Goal: Task Accomplishment & Management: Use online tool/utility

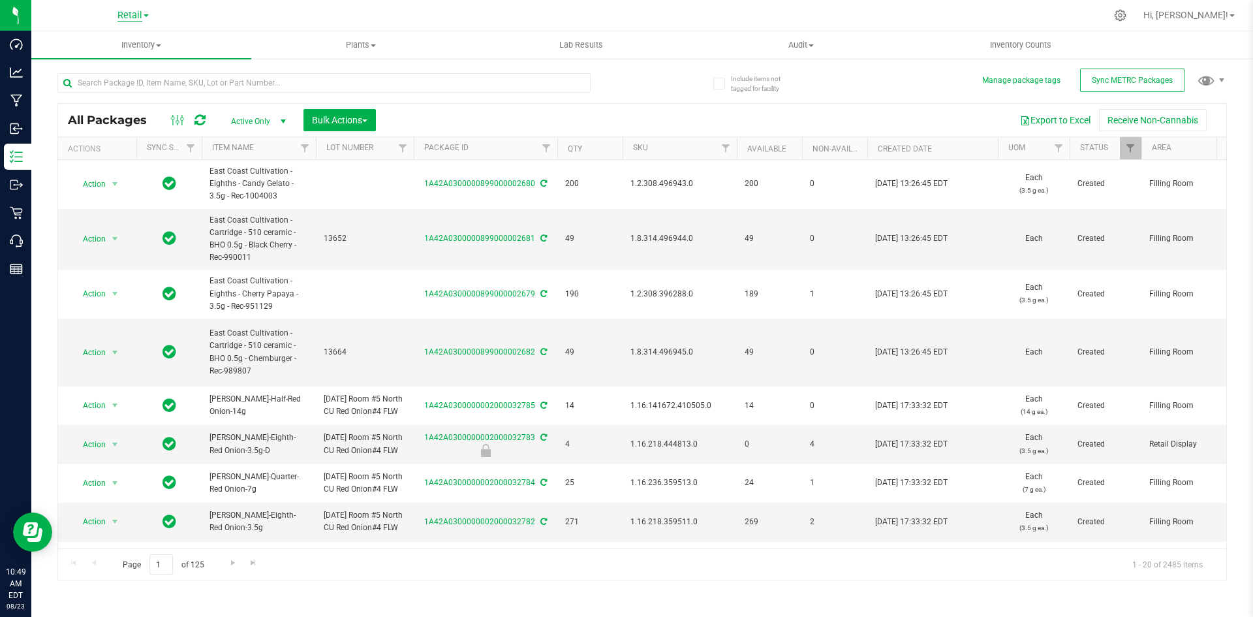
click at [131, 18] on span "Retail" at bounding box center [129, 16] width 25 height 12
click at [86, 53] on link "Cultivation" at bounding box center [133, 46] width 191 height 18
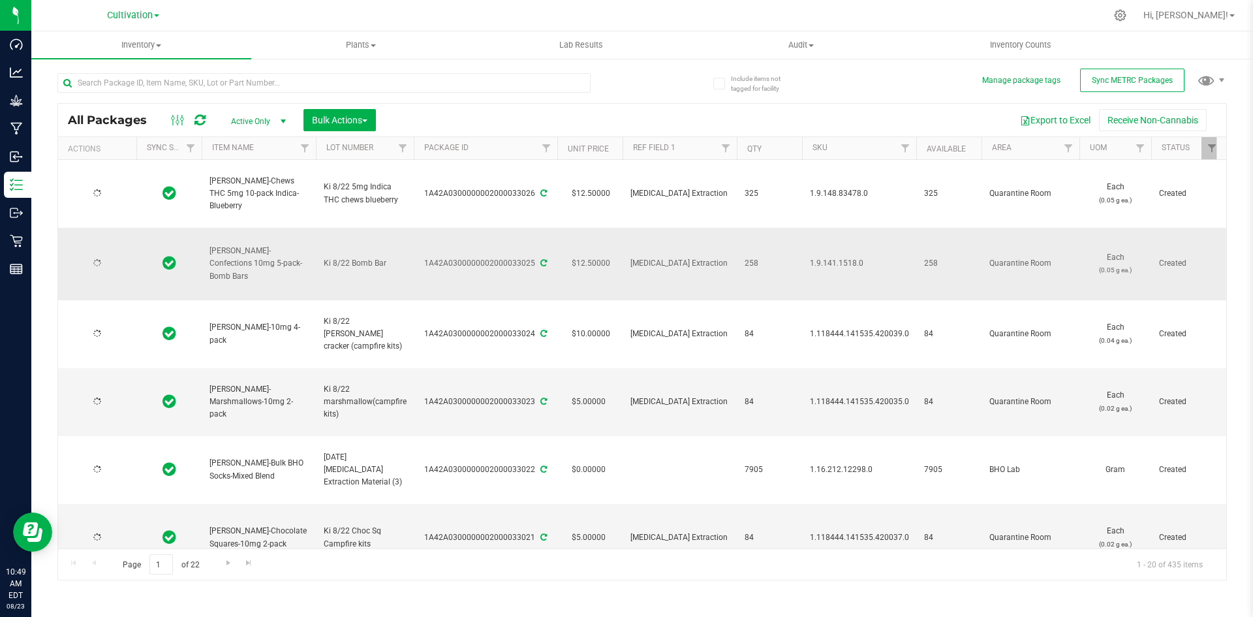
type input "[DATE]"
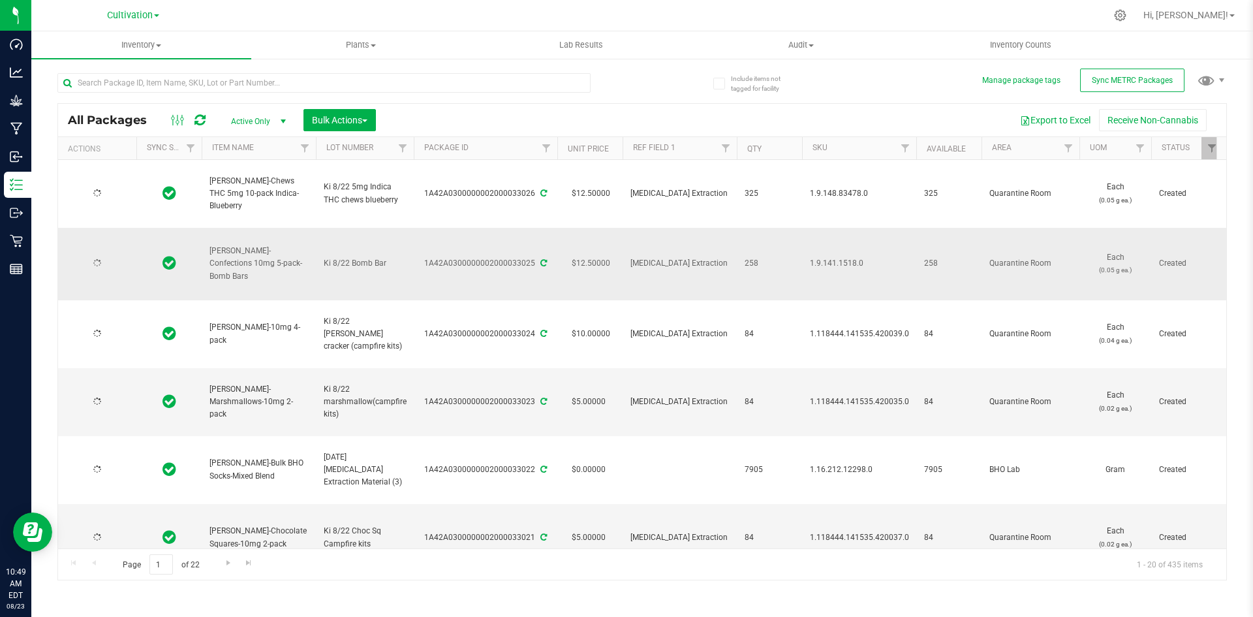
type input "[DATE]"
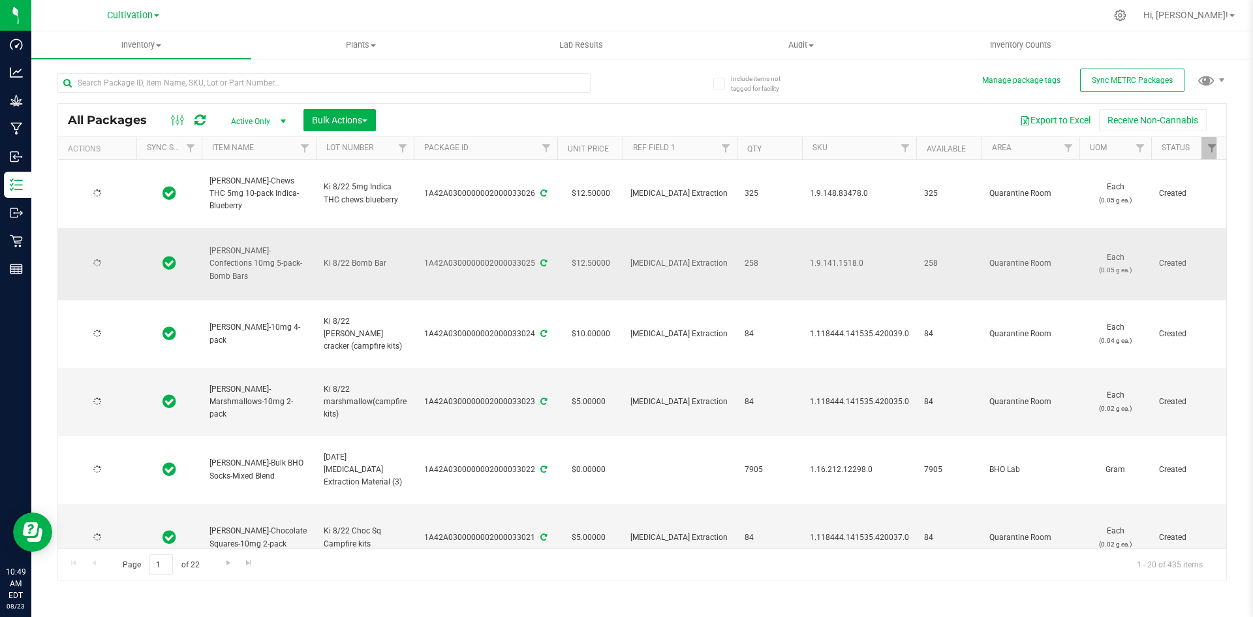
type input "[DATE]"
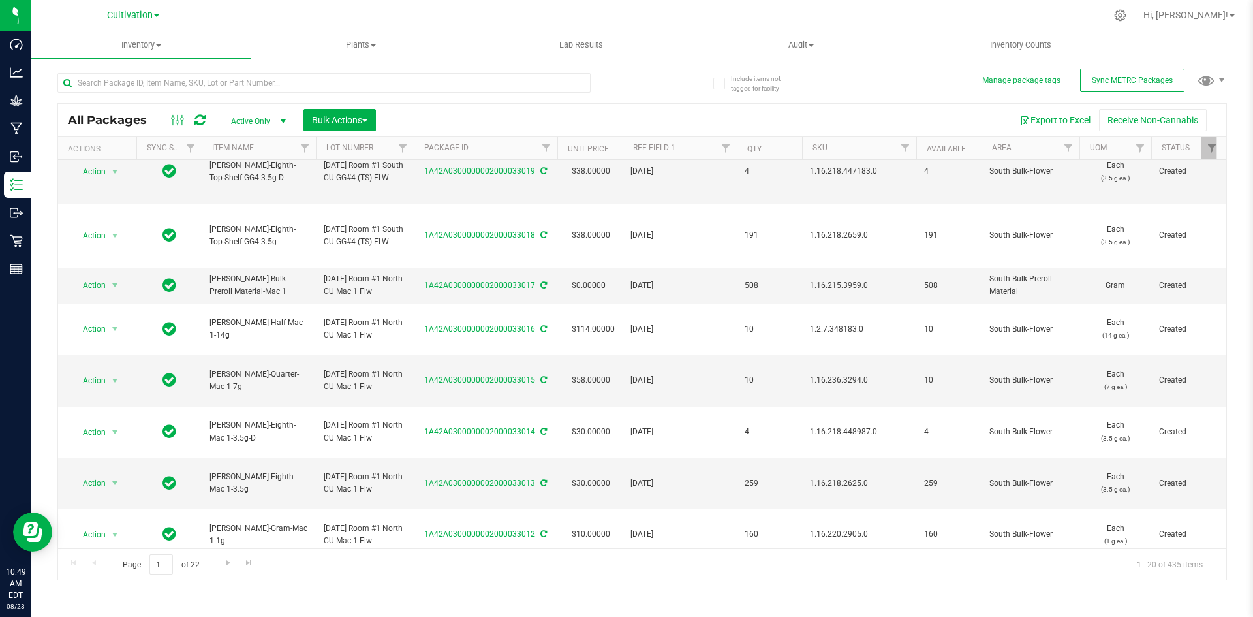
scroll to position [457, 0]
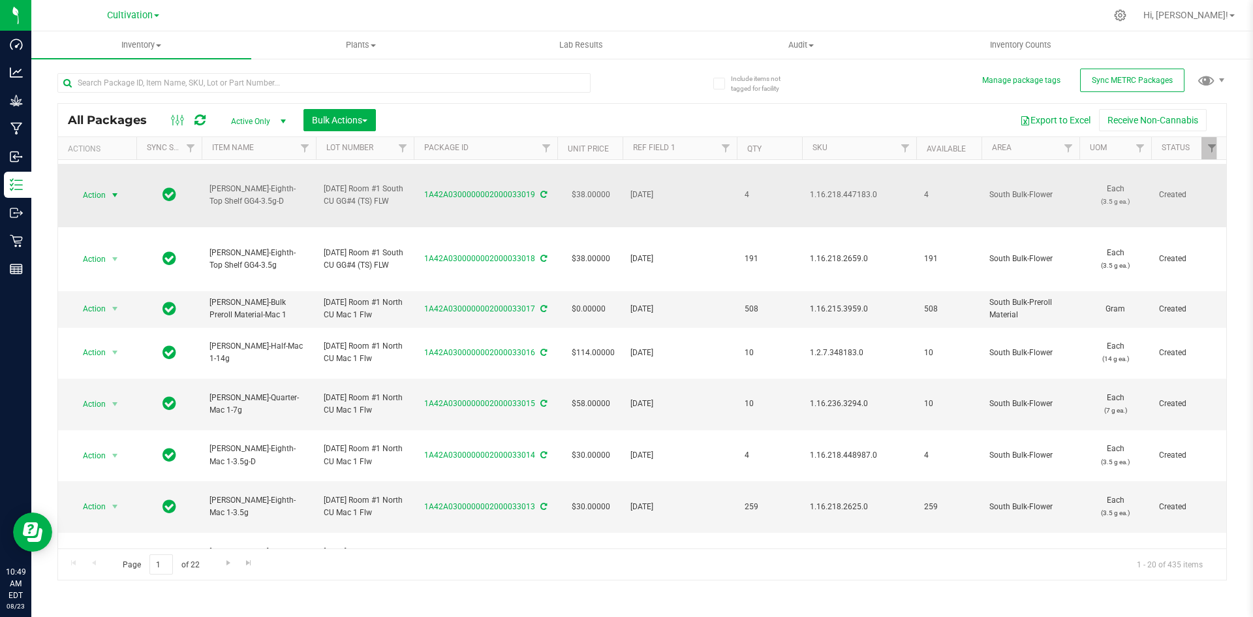
click at [111, 204] on span "select" at bounding box center [115, 195] width 16 height 18
click at [126, 360] on li "Print package label" at bounding box center [113, 365] width 82 height 36
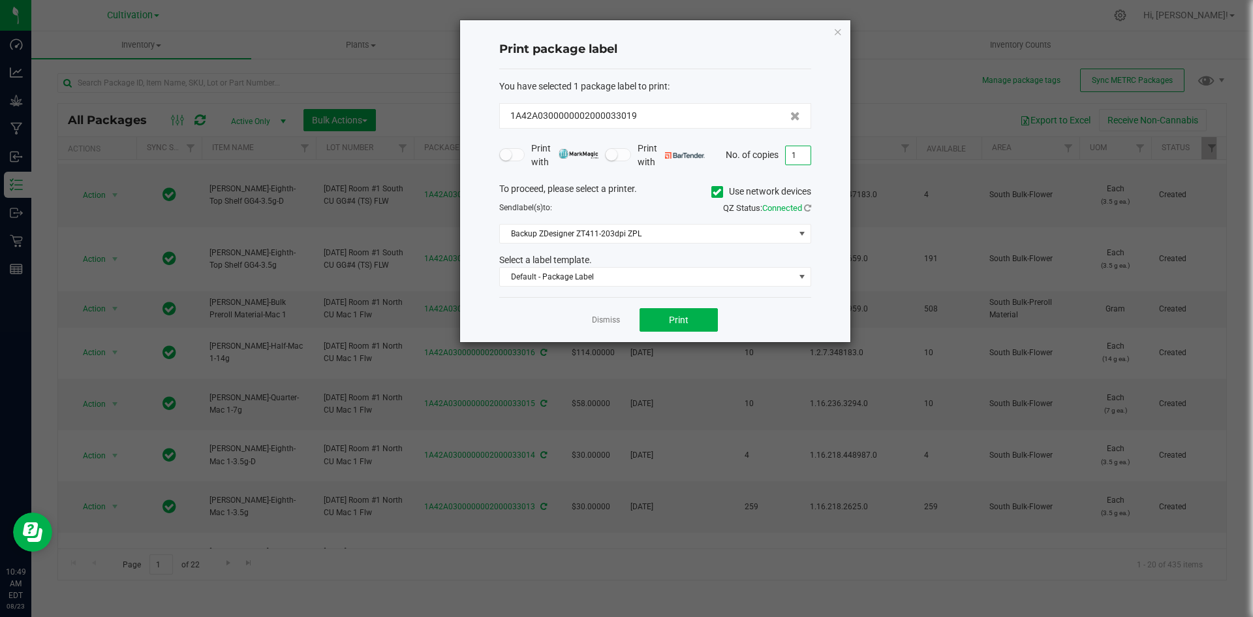
click at [809, 149] on input "1" at bounding box center [798, 155] width 25 height 18
type input "5"
click at [719, 192] on icon at bounding box center [717, 192] width 8 height 0
click at [0, 0] on input "Use network devices" at bounding box center [0, 0] width 0 height 0
click at [651, 230] on span at bounding box center [647, 234] width 294 height 18
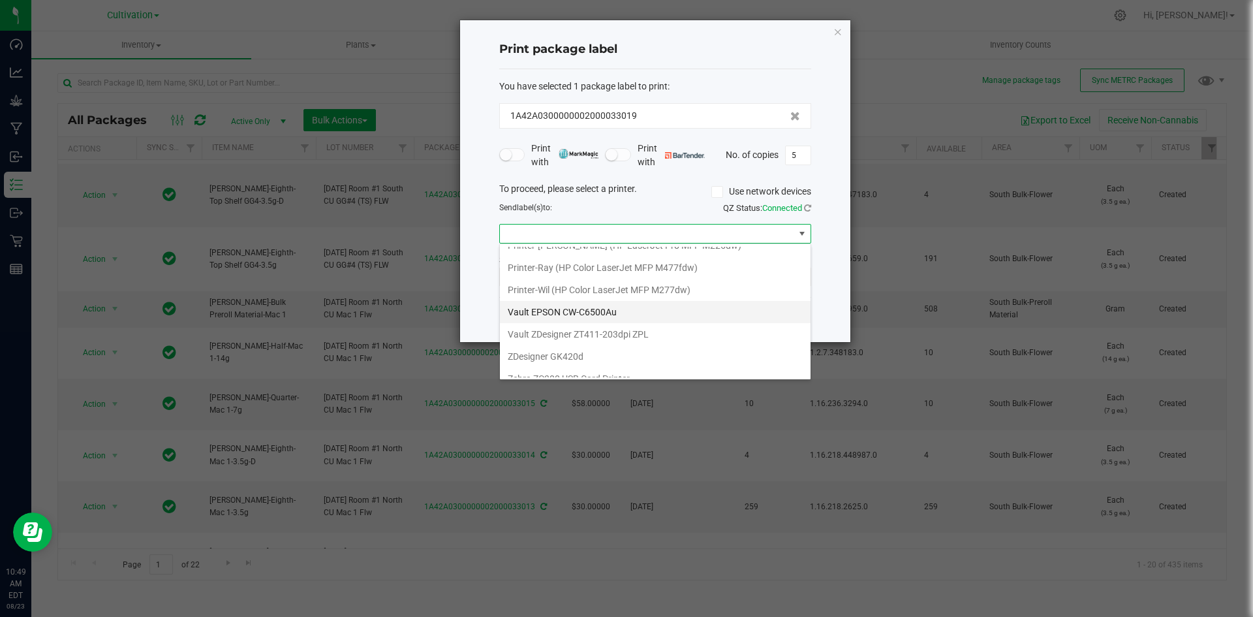
scroll to position [380, 0]
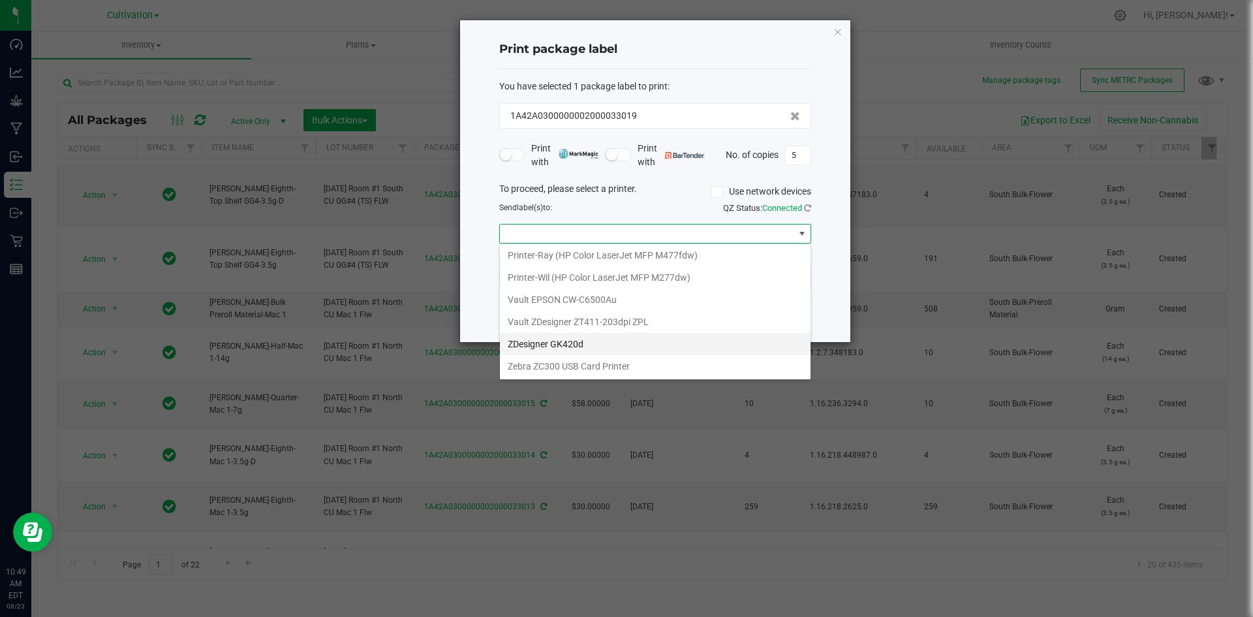
click at [583, 348] on GK420d "ZDesigner GK420d" at bounding box center [655, 344] width 311 height 22
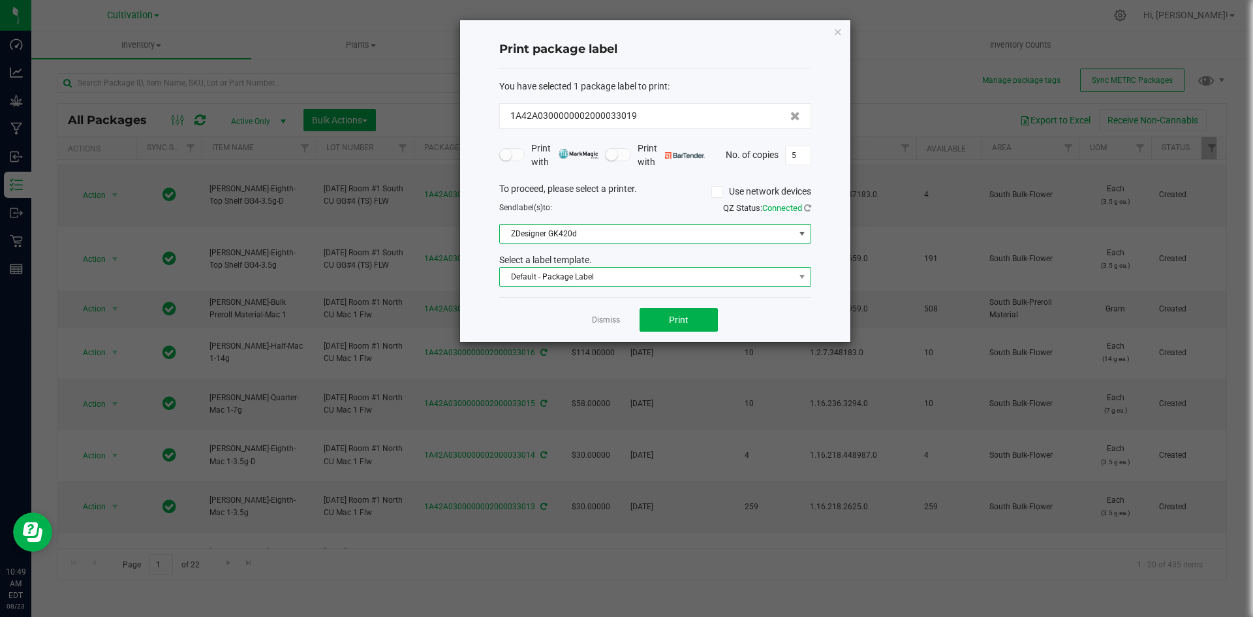
click at [621, 282] on span "Default - Package Label" at bounding box center [647, 277] width 294 height 18
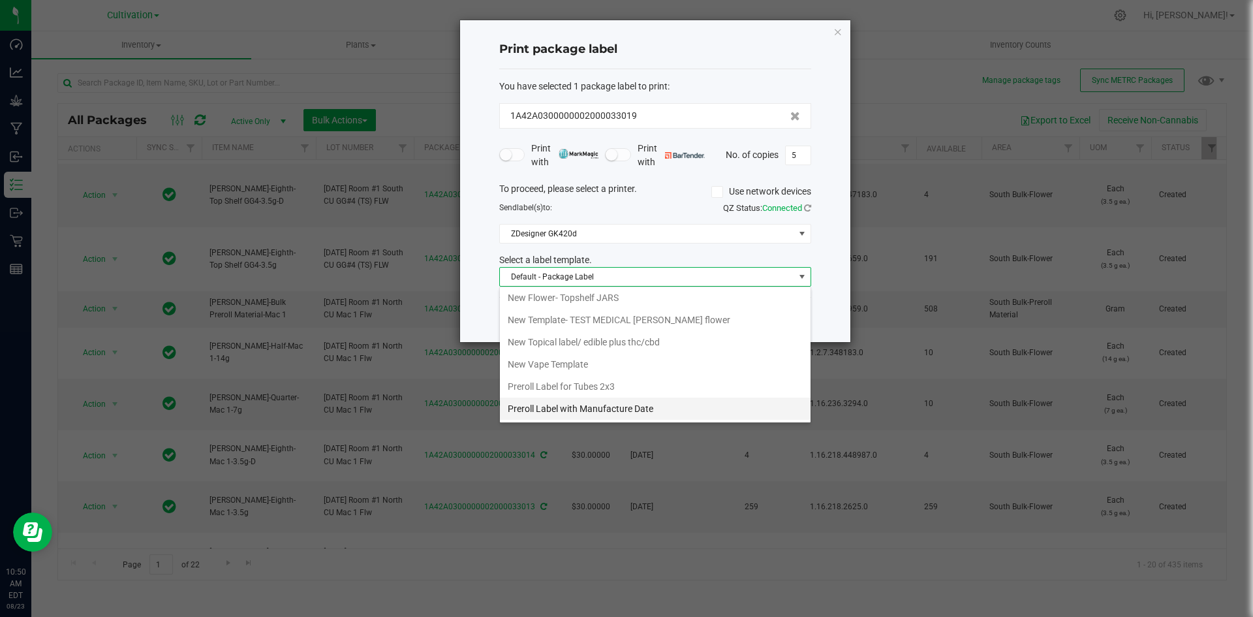
scroll to position [581, 0]
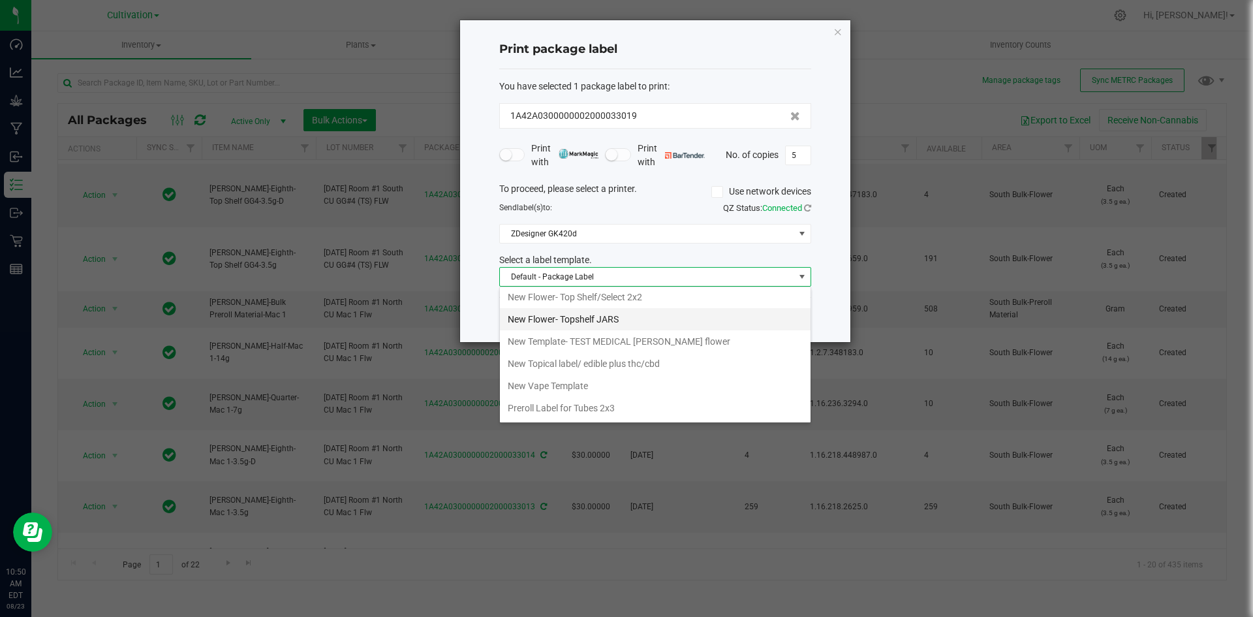
click at [581, 326] on li "New Flower- Topshelf JARS" at bounding box center [655, 319] width 311 height 22
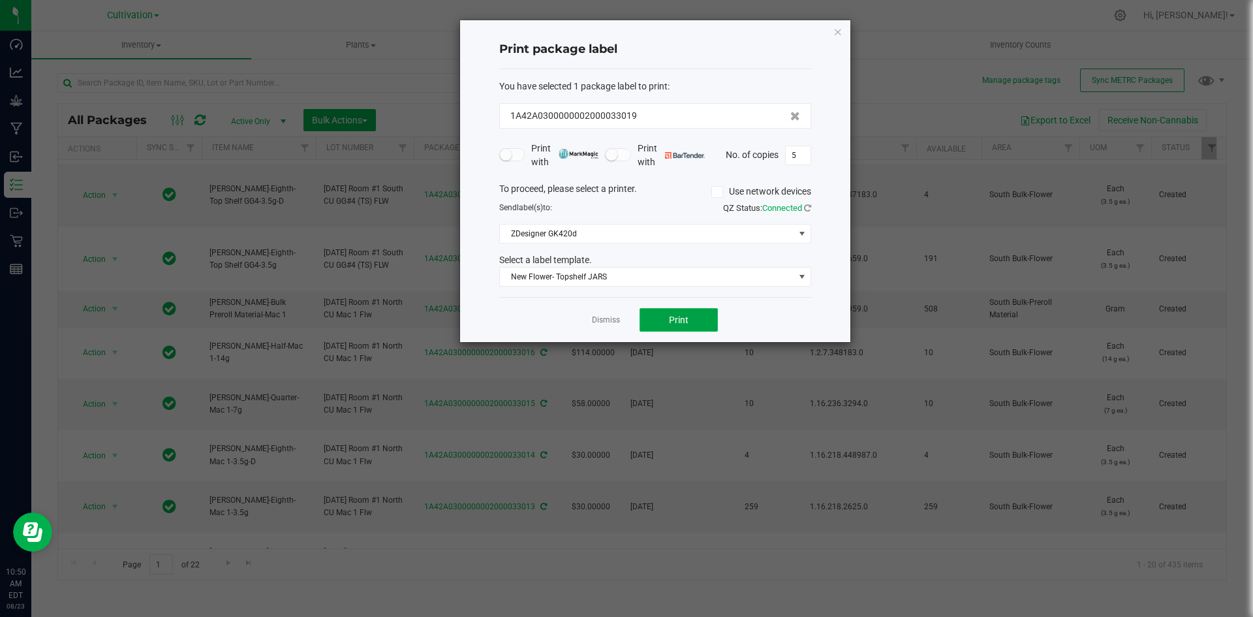
click at [689, 310] on button "Print" at bounding box center [679, 319] width 78 height 23
click at [611, 322] on link "Dismiss" at bounding box center [606, 320] width 28 height 11
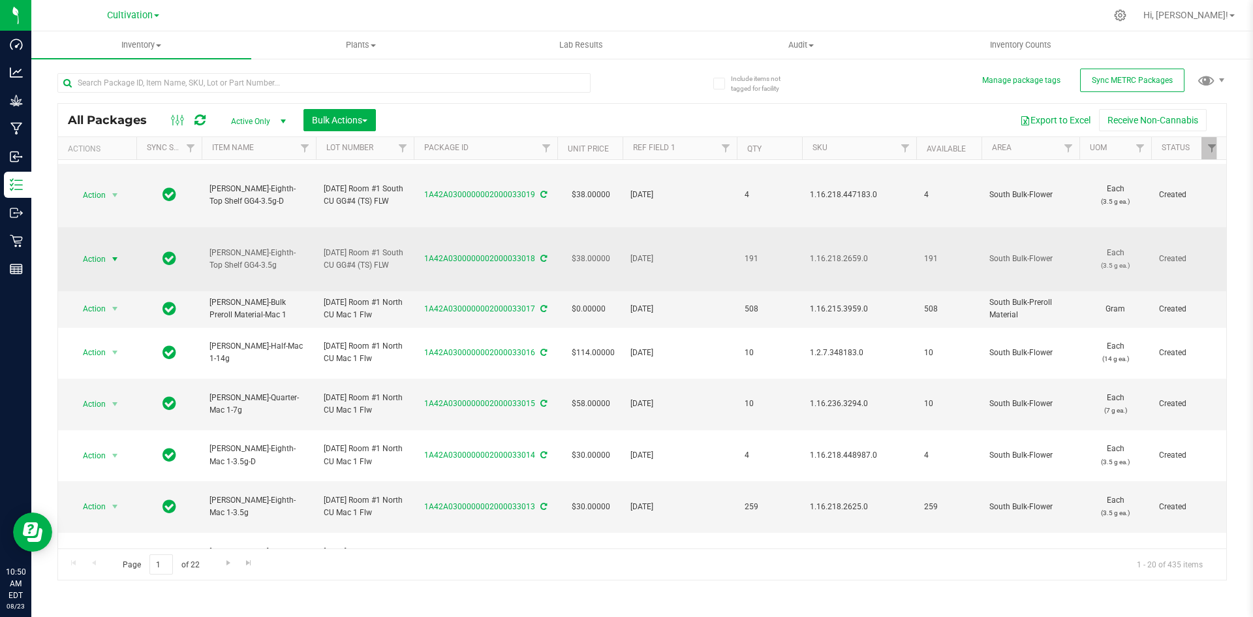
click at [111, 264] on span "select" at bounding box center [115, 259] width 10 height 10
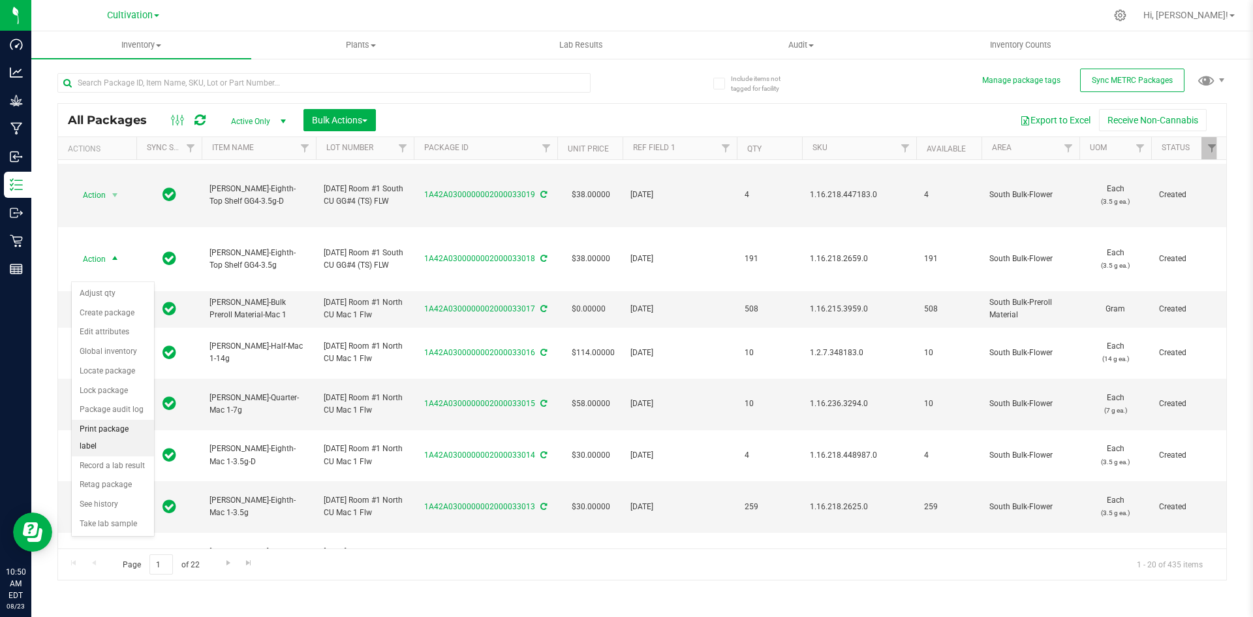
click at [117, 428] on li "Print package label" at bounding box center [113, 438] width 82 height 36
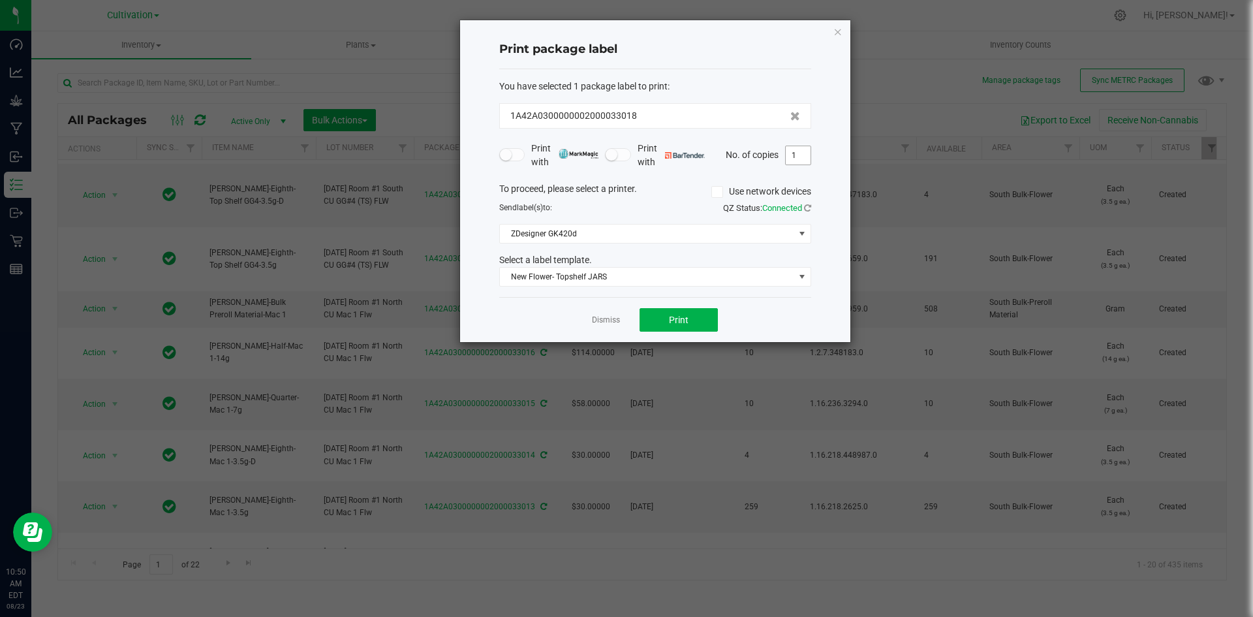
click at [810, 154] on input "1" at bounding box center [798, 155] width 25 height 18
type input "192"
click at [685, 322] on span "Print" at bounding box center [679, 320] width 20 height 10
